Goal: Task Accomplishment & Management: Manage account settings

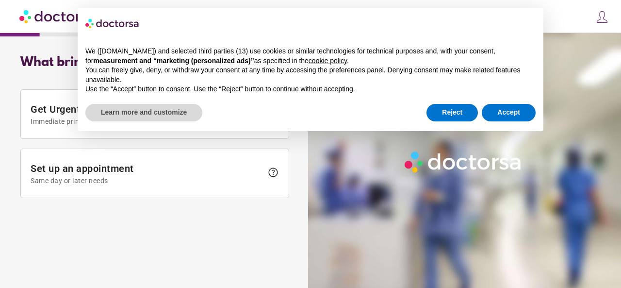
click at [418, 115] on div "Learn more and customize Reject Accept" at bounding box center [310, 112] width 451 height 21
click at [377, 106] on div "Learn more and customize Reject Accept" at bounding box center [310, 112] width 451 height 21
click at [10, 94] on div "What brings you in? Get Urgent Care Online Immediate primary care, 24/7 help Se…" at bounding box center [155, 129] width 300 height 163
click at [507, 115] on button "Accept" at bounding box center [509, 112] width 54 height 17
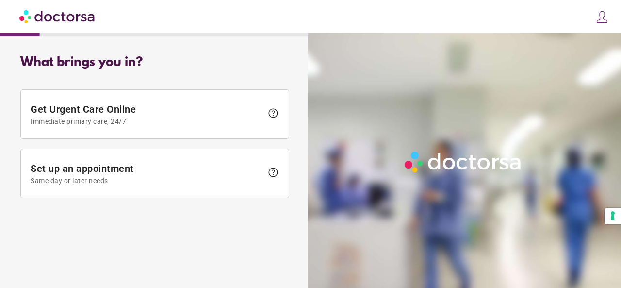
click at [606, 16] on img at bounding box center [603, 17] width 14 height 14
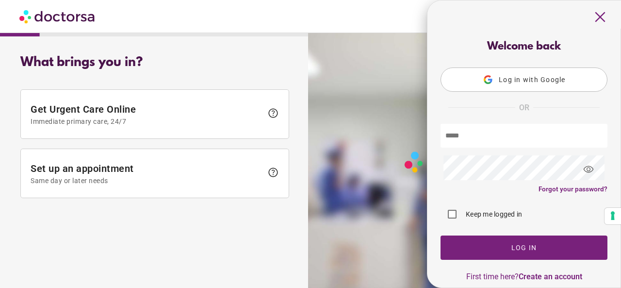
click at [496, 138] on input "text" at bounding box center [524, 136] width 167 height 24
type input "**********"
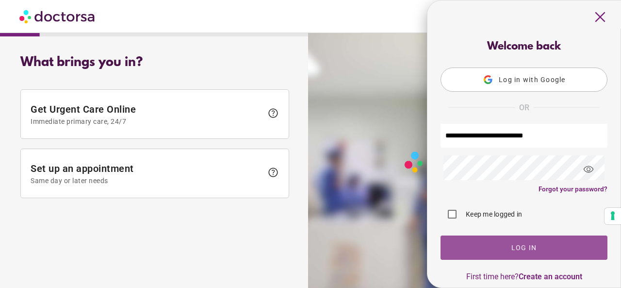
click at [470, 255] on span "button" at bounding box center [524, 247] width 167 height 24
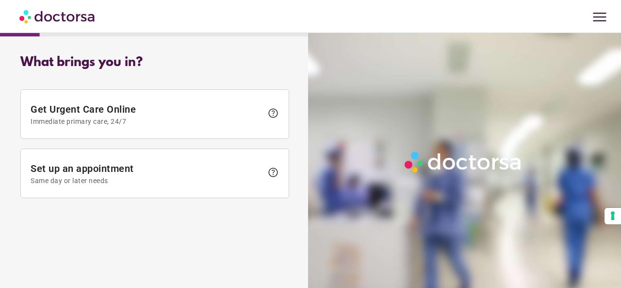
click at [602, 15] on span "menu" at bounding box center [600, 17] width 18 height 18
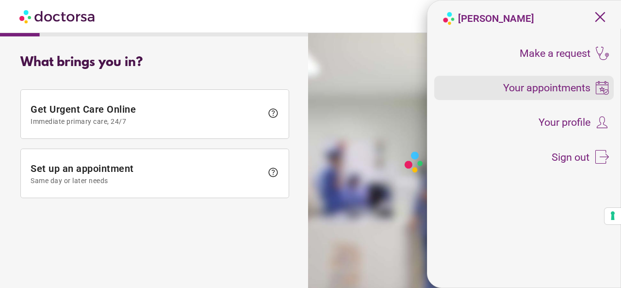
click at [553, 86] on span "Your appointments" at bounding box center [546, 88] width 87 height 11
